Goal: Navigation & Orientation: Find specific page/section

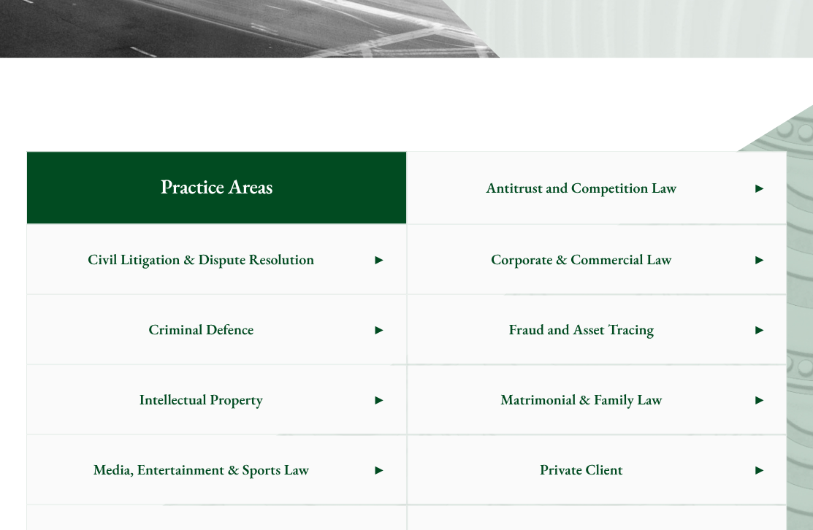
scroll to position [657, 0]
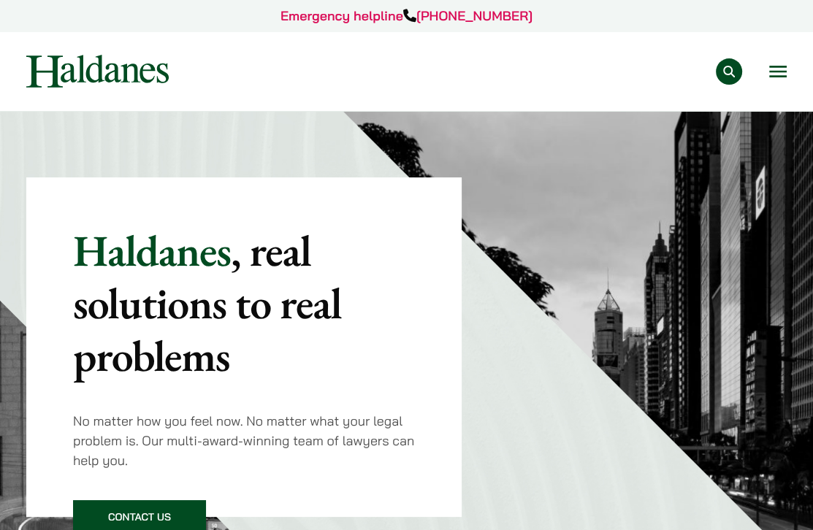
click at [535, 85] on div "Practice Areas Antitrust and Competition Law Civil Litigation & Dispute Resolut…" at bounding box center [406, 71] width 785 height 33
click at [776, 70] on button "Open menu" at bounding box center [778, 72] width 18 height 12
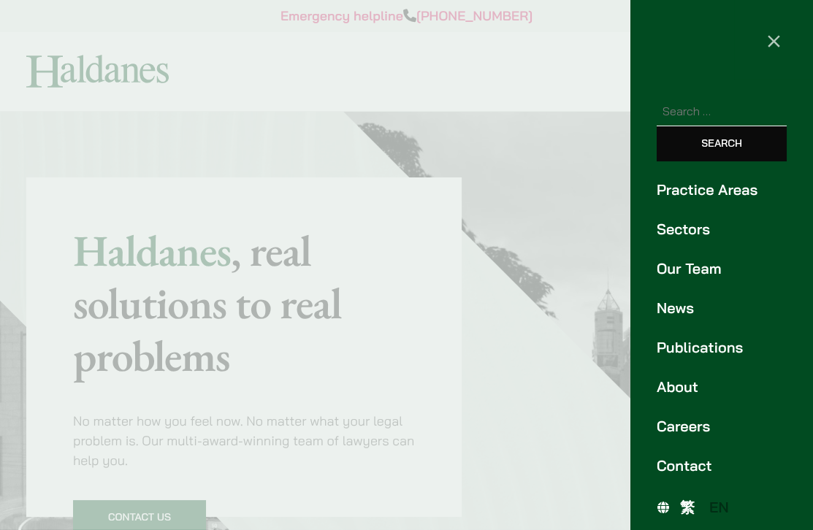
click at [557, 52] on div at bounding box center [406, 265] width 813 height 530
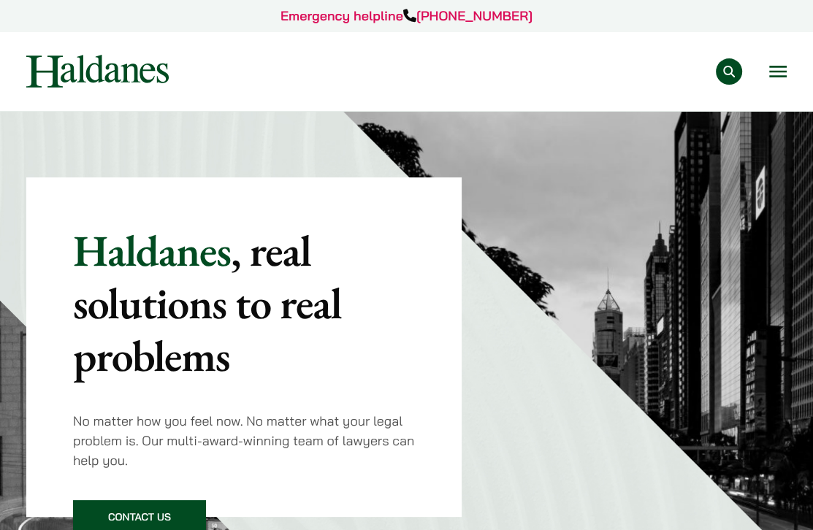
click at [772, 66] on button "Open menu" at bounding box center [778, 72] width 18 height 12
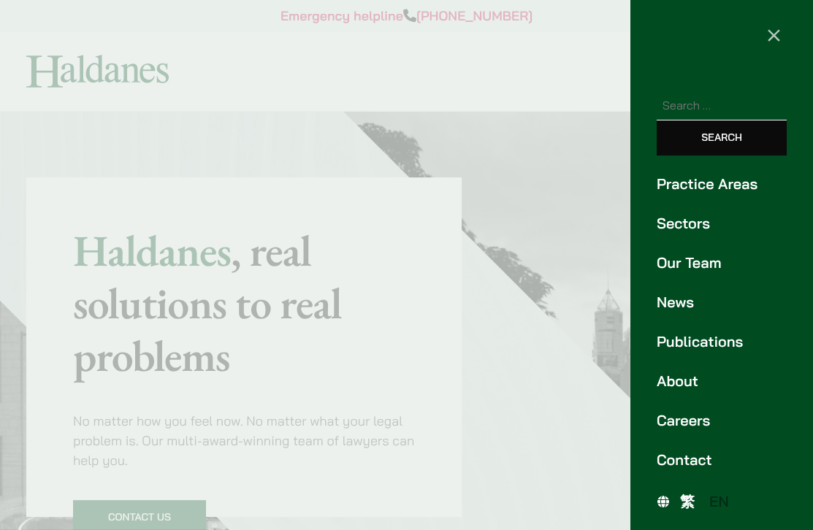
scroll to position [7, 0]
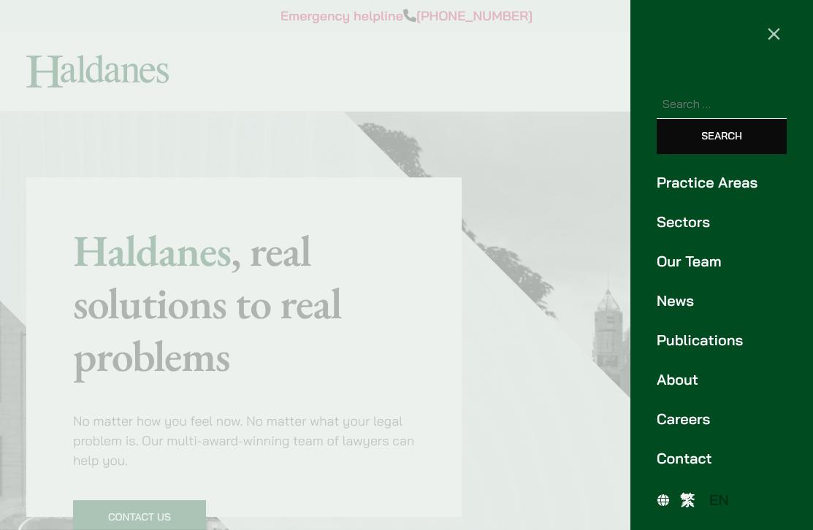
click at [682, 494] on span "繁" at bounding box center [687, 500] width 15 height 18
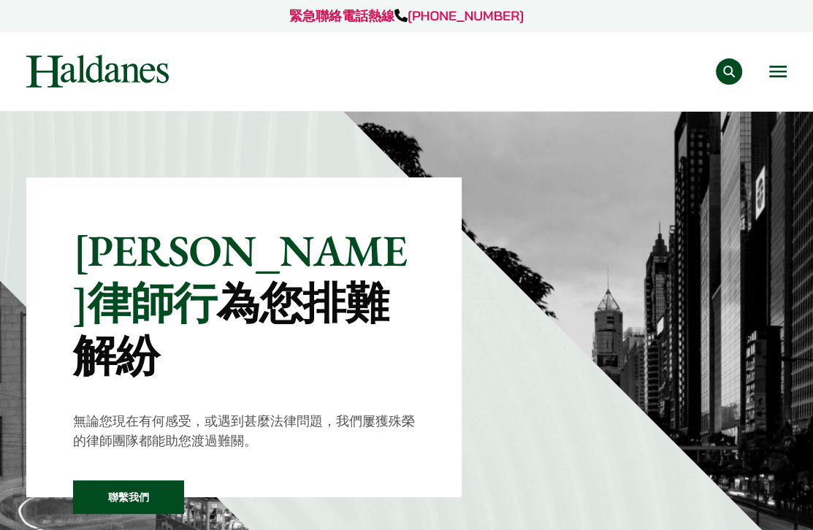
click at [421, 96] on nav "專業範疇 反壟斷和競爭法 民事訴訟及爭議解決 公司及商業業務 刑事辯護 欺詐、資產追踪和追討 知識產權 婚姻及家事法 傳媒、娛樂及體育事務 私人客戶 物業及物…" at bounding box center [406, 71] width 760 height 80
click at [552, 77] on div "專業範疇 反壟斷和競爭法 民事訴訟及爭議解決 公司及商業業務 刑事辯護 欺詐、資產追踪和追討 知識產權 婚姻及家事法 傳媒、娛樂及體育事務 私人客戶 物業及物…" at bounding box center [489, 71] width 593 height 26
